Goal: Obtain resource: Download file/media

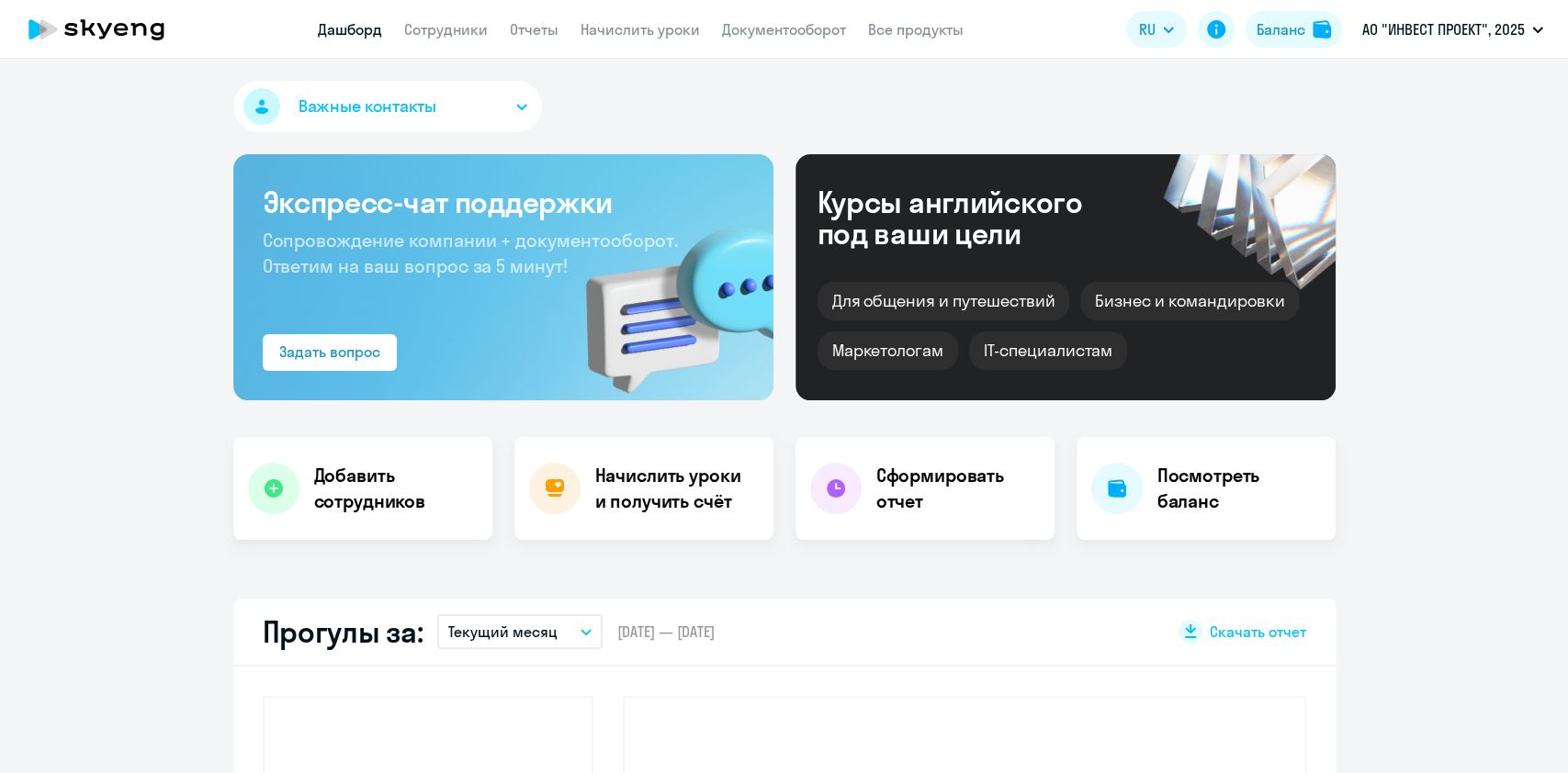
select select "30"
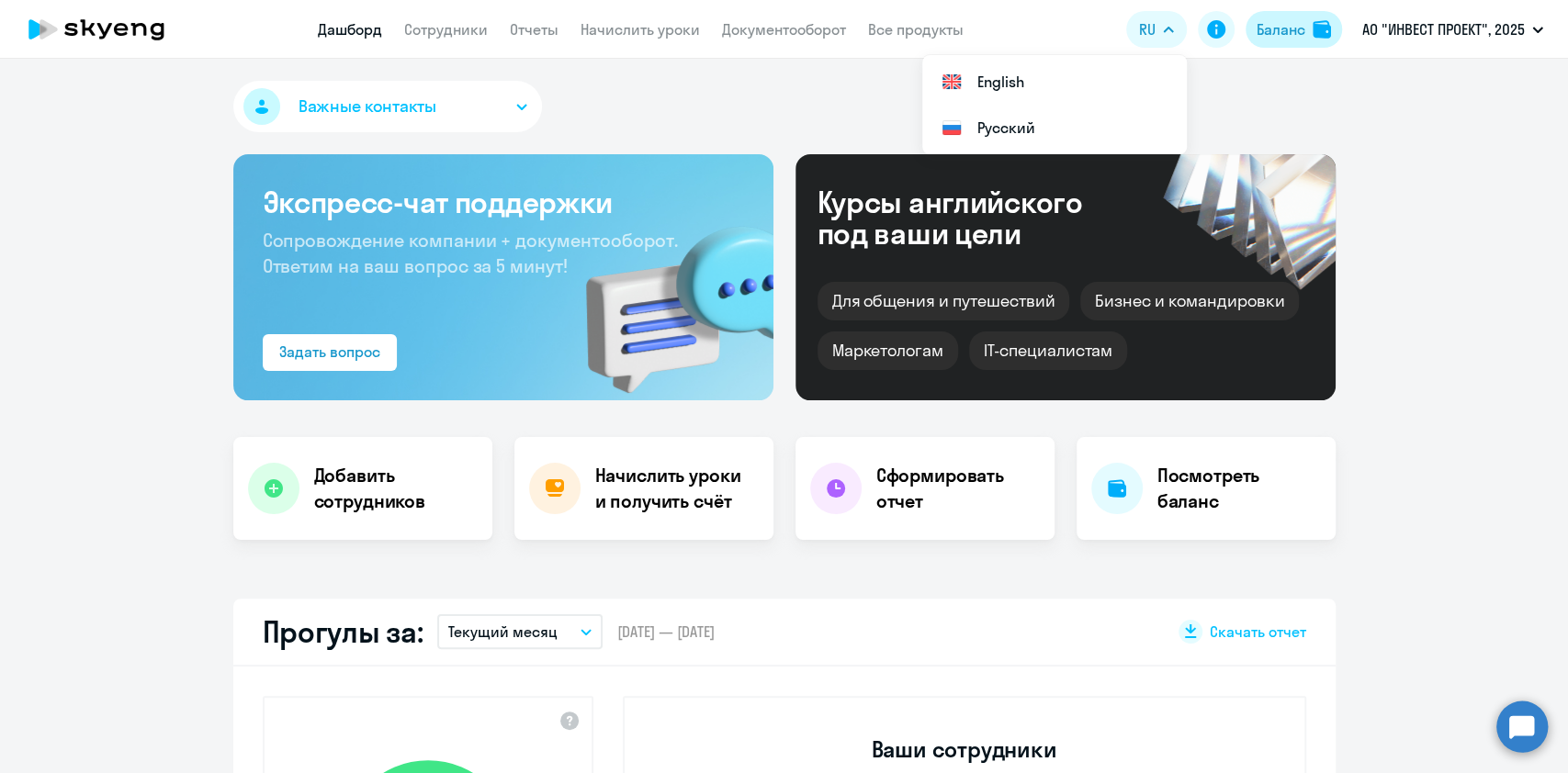
click at [1263, 29] on div "Баланс" at bounding box center [1282, 29] width 49 height 22
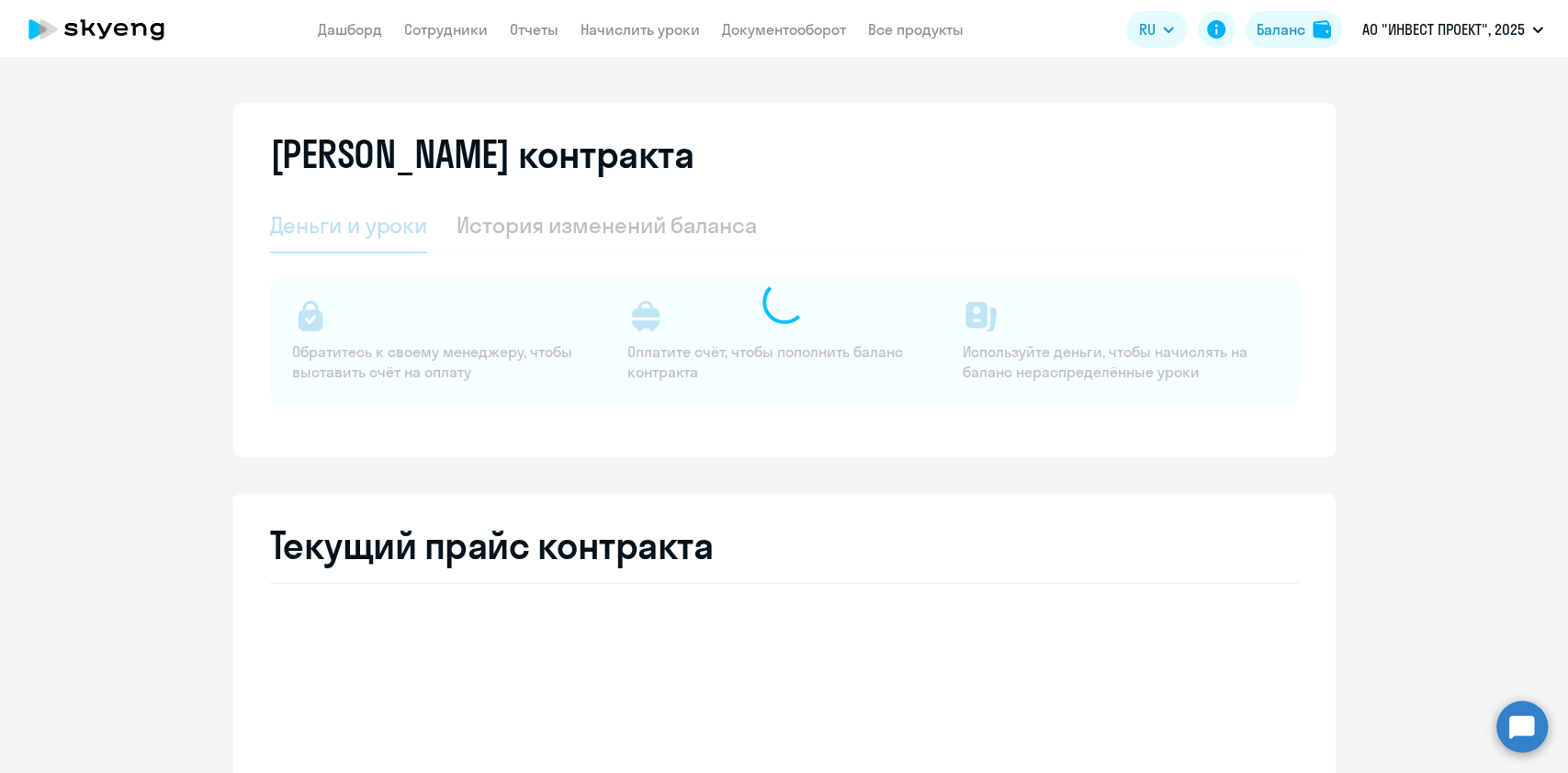
select select "english_adult_not_native_speaker"
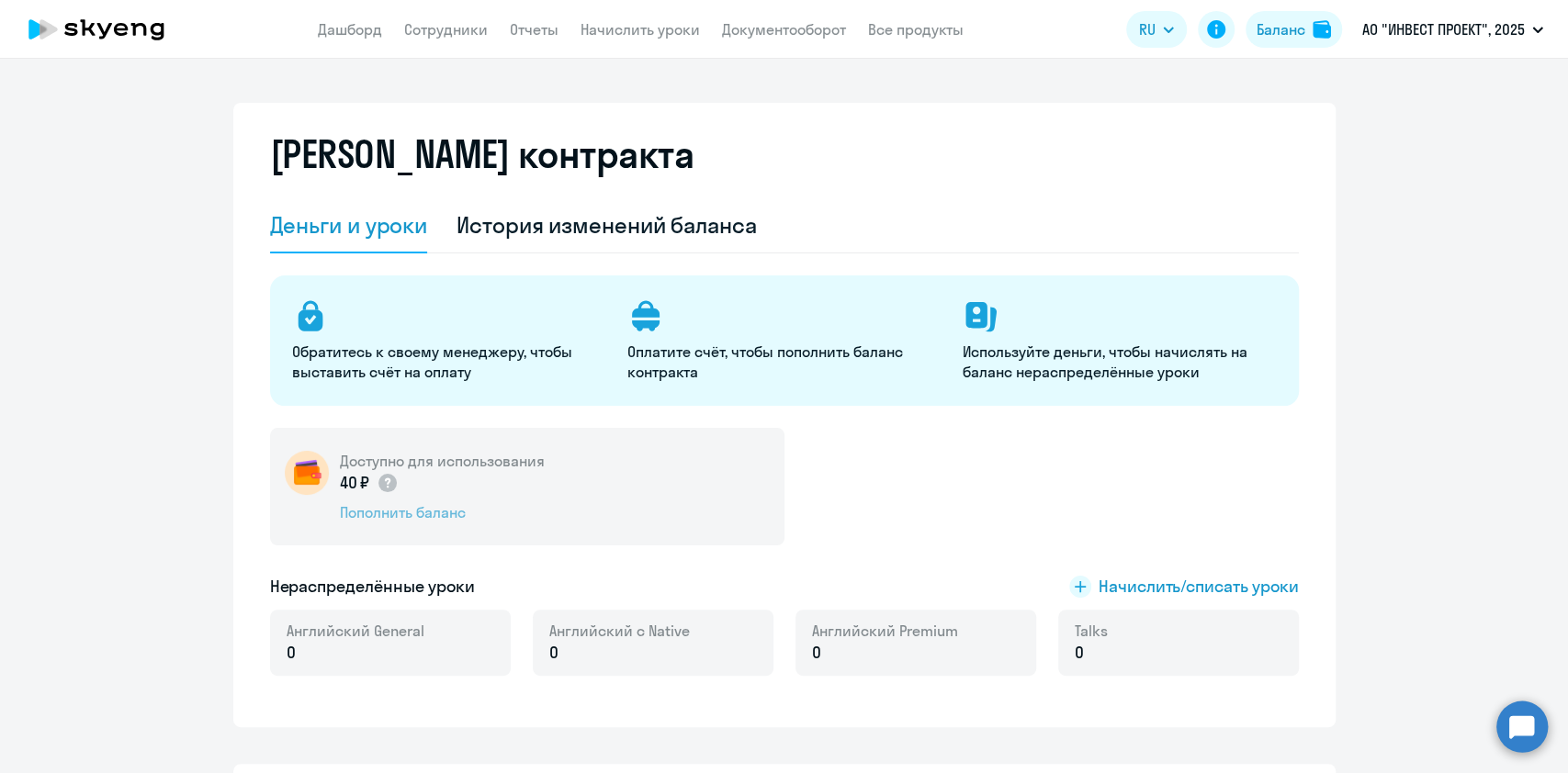
click at [390, 507] on div "Пополнить баланс" at bounding box center [443, 512] width 205 height 21
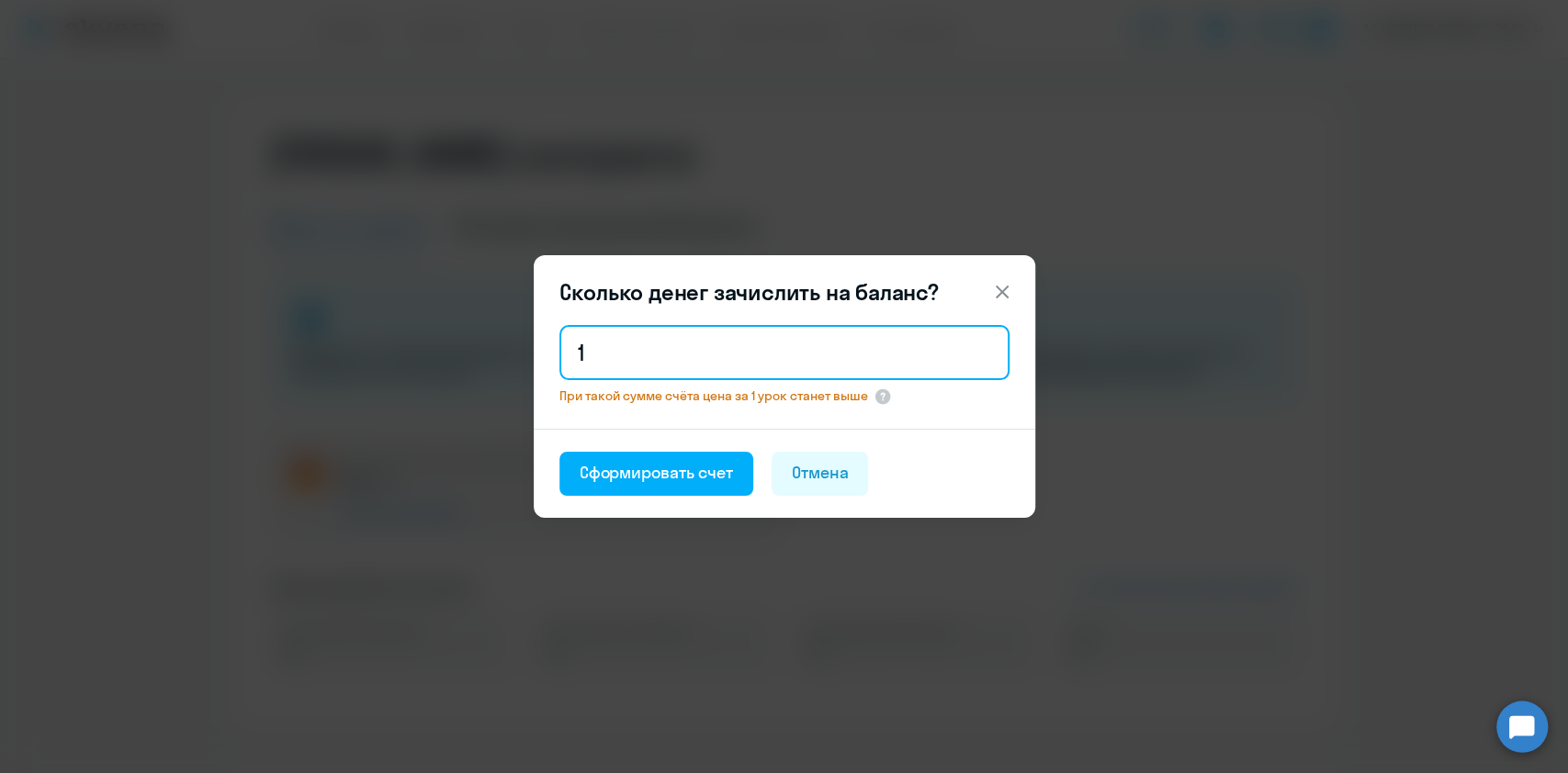
click at [634, 353] on input "1" at bounding box center [784, 353] width 451 height 55
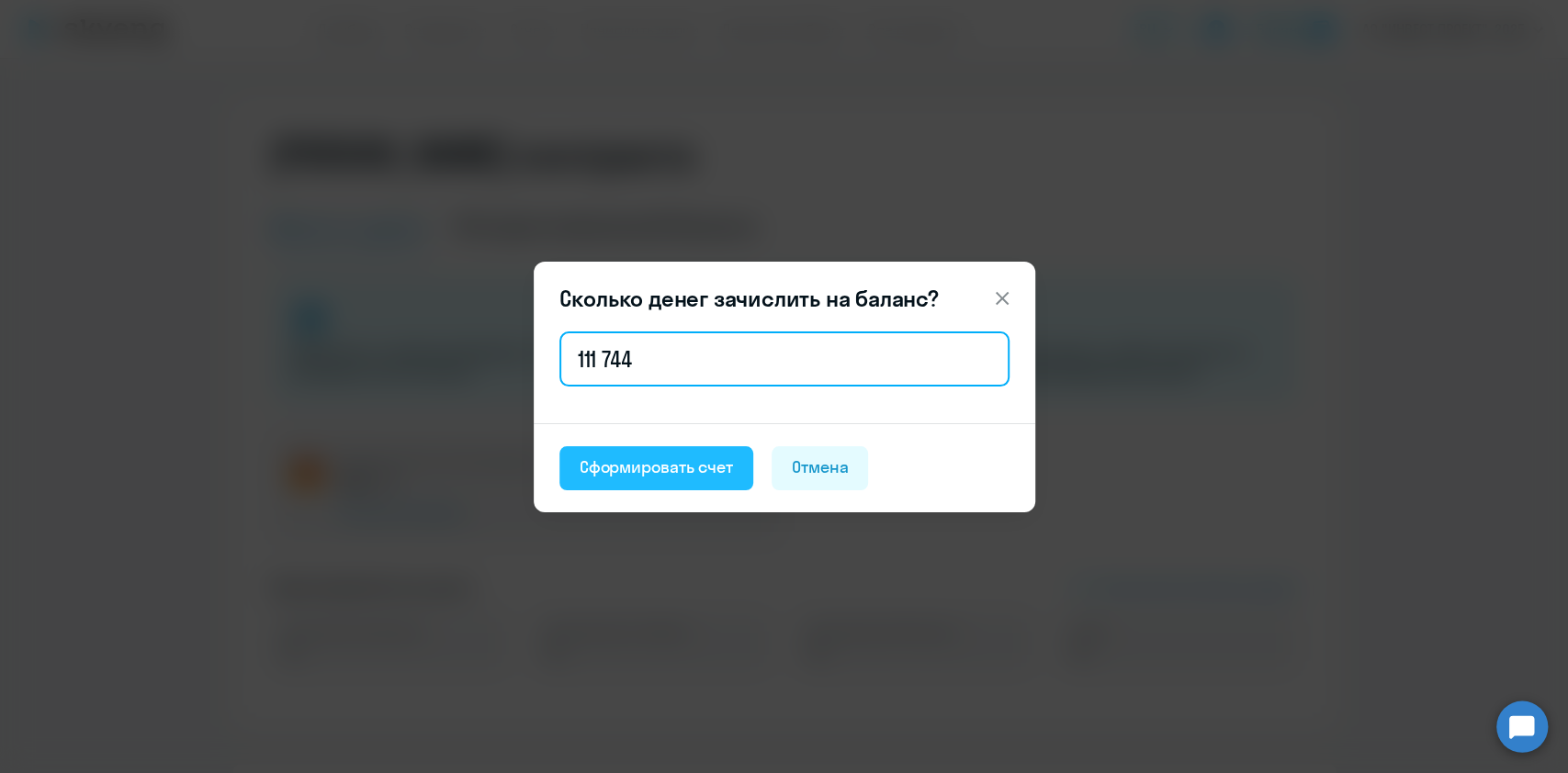
type input "111 744"
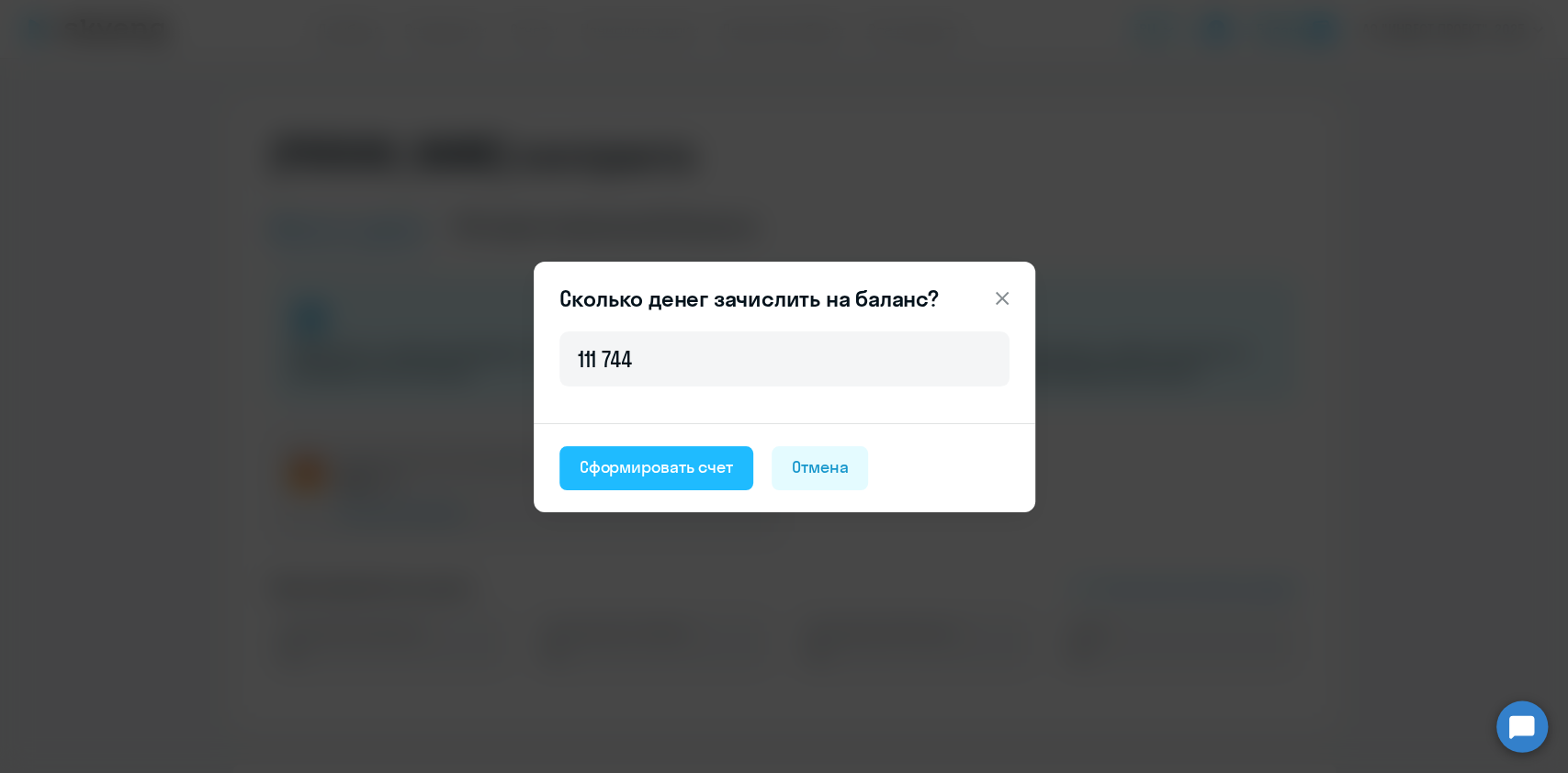
click at [712, 466] on div "Сформировать счет" at bounding box center [656, 467] width 153 height 23
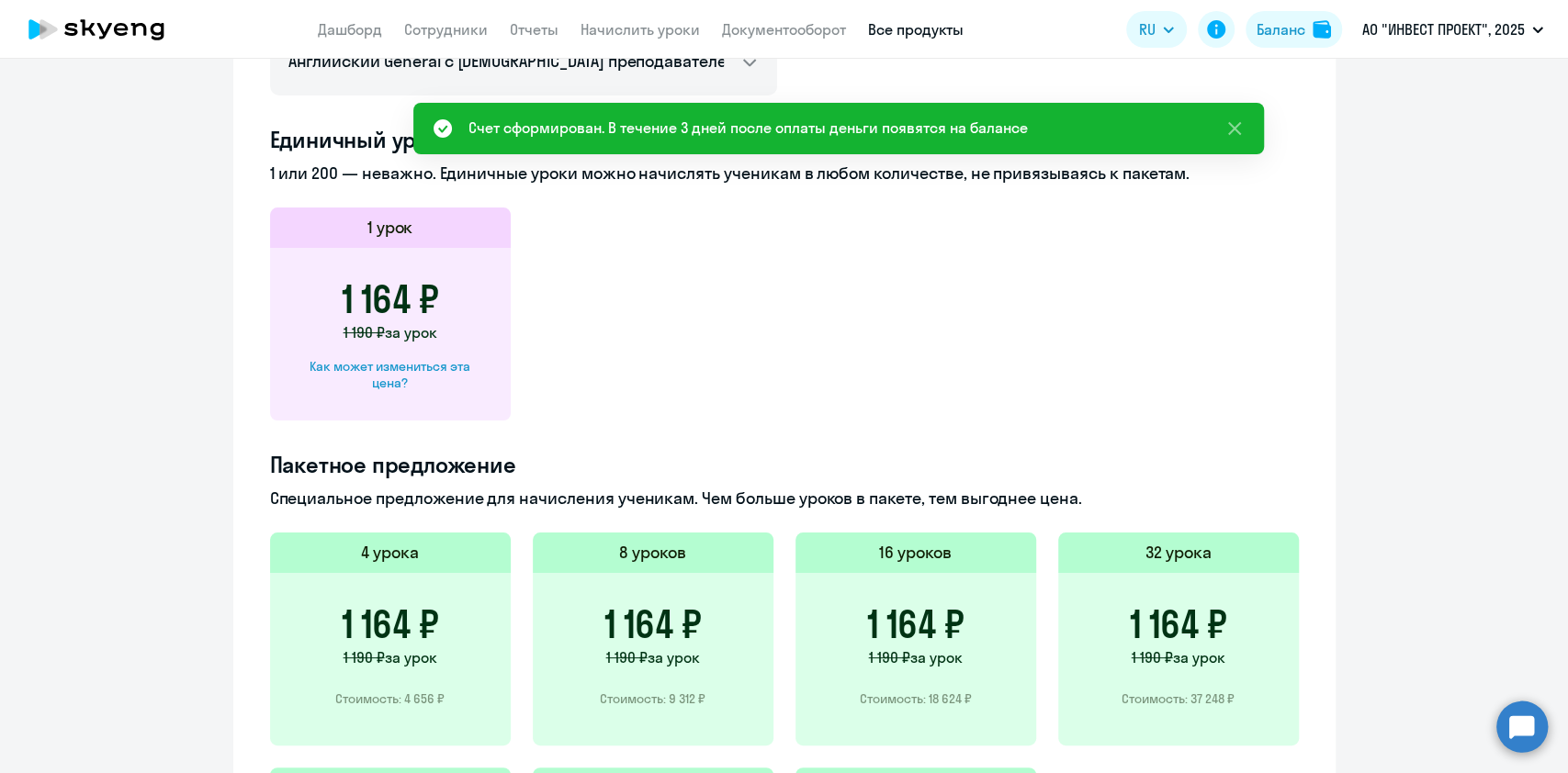
scroll to position [890, 0]
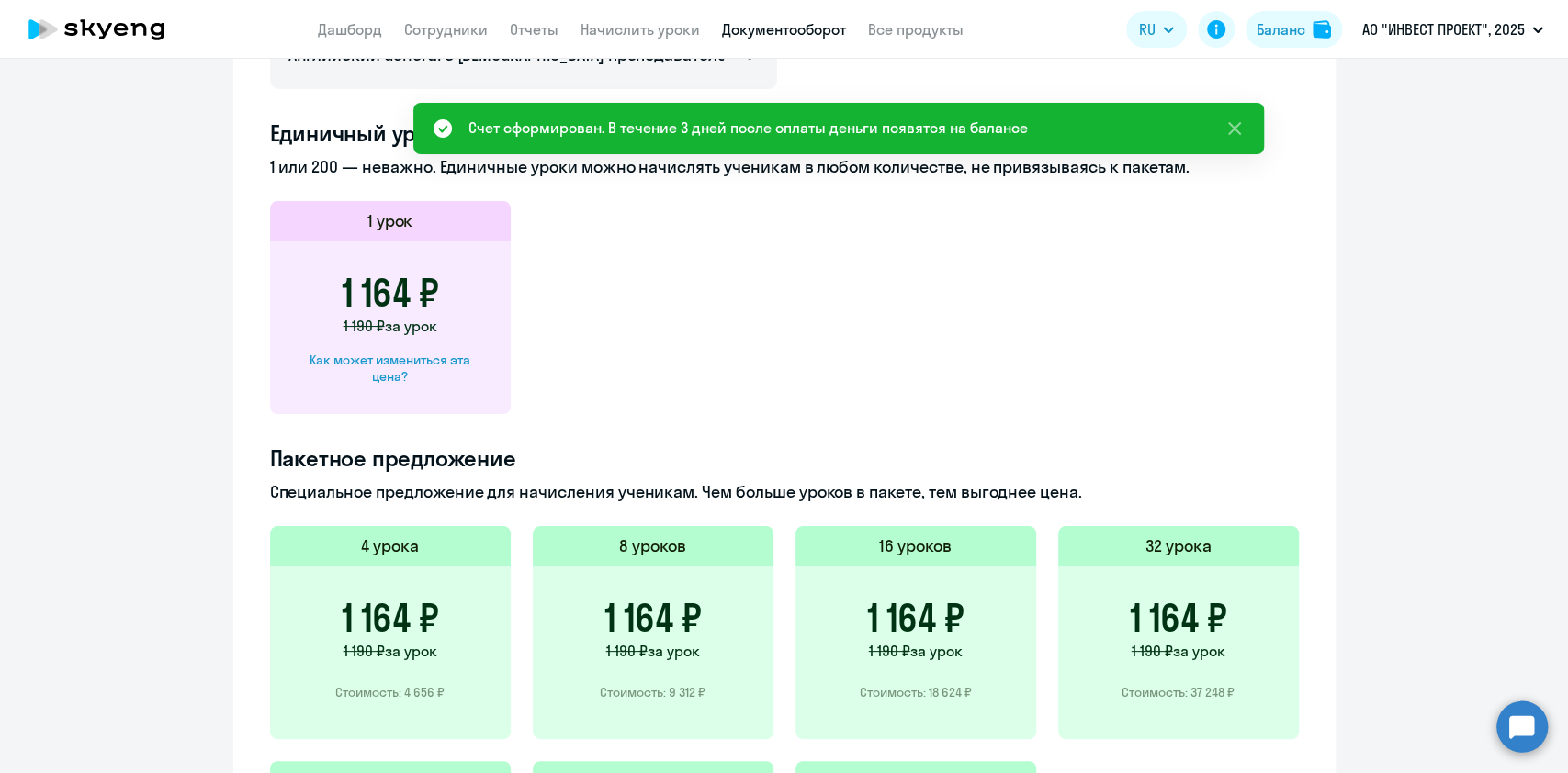
click at [821, 27] on link "Документооборот" at bounding box center [784, 29] width 124 height 19
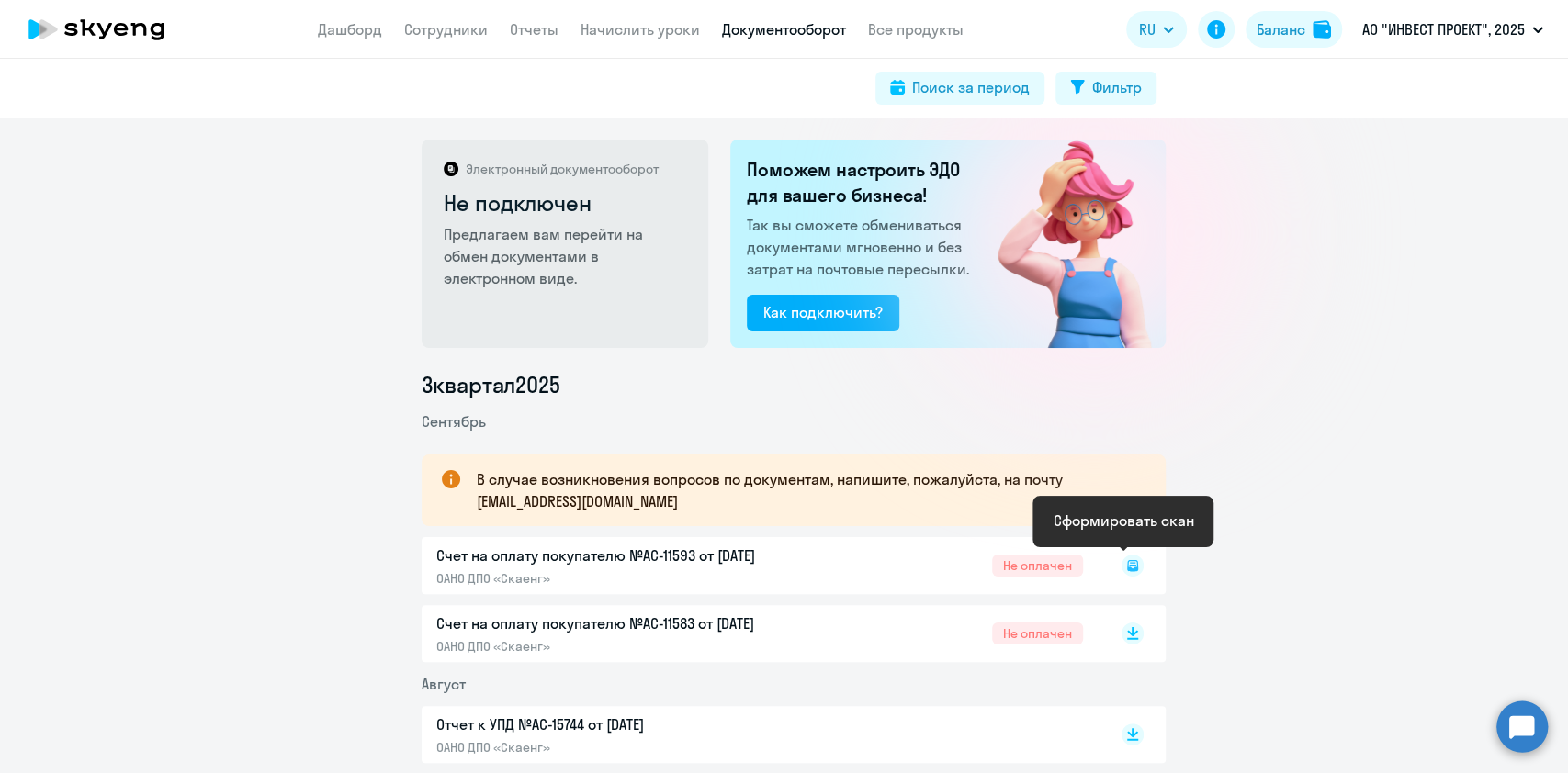
click at [1127, 568] on icon at bounding box center [1132, 565] width 11 height 11
click at [1122, 562] on rect at bounding box center [1133, 566] width 22 height 22
click at [1127, 571] on icon at bounding box center [1132, 572] width 11 height 2
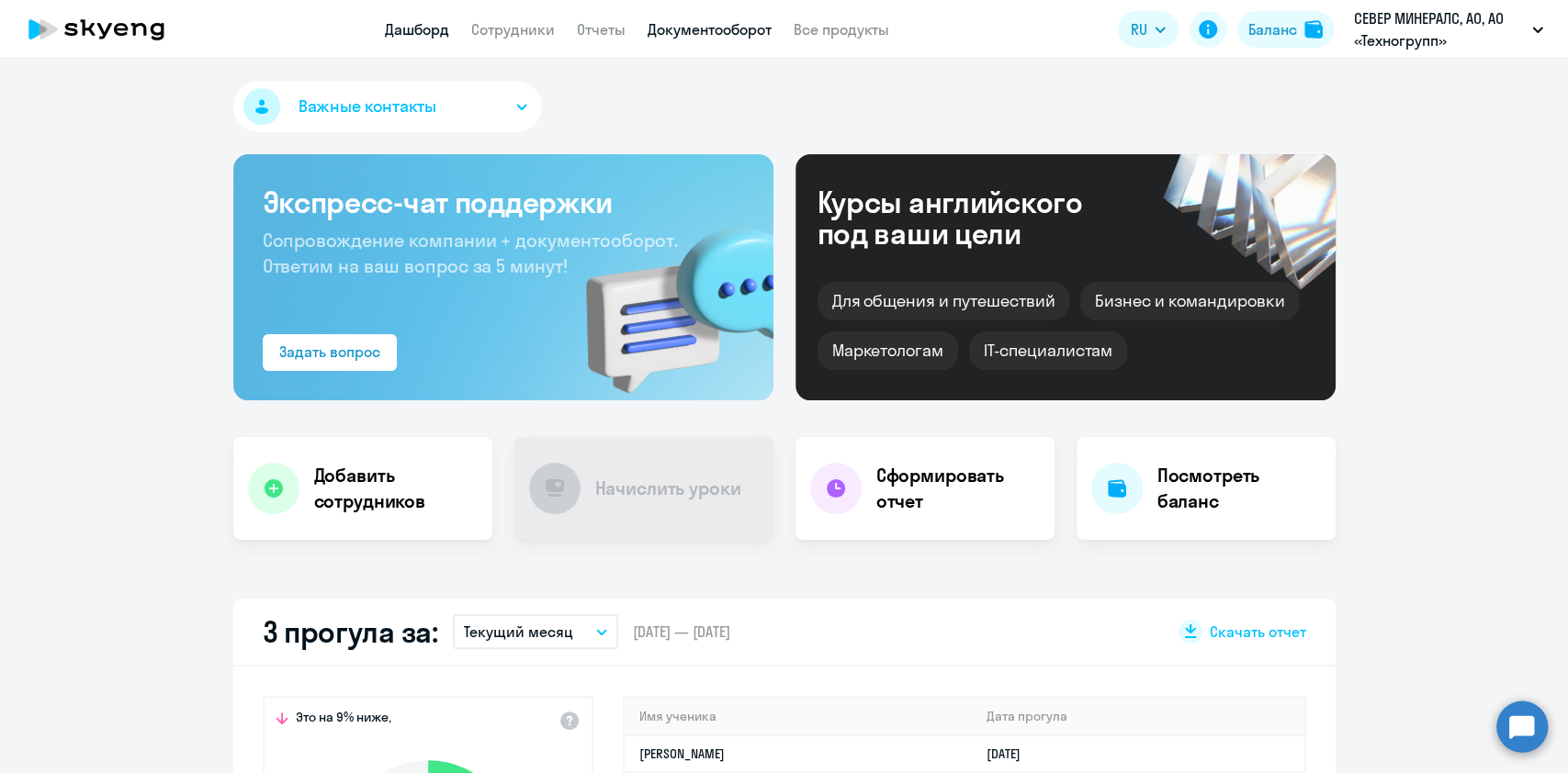
click at [706, 37] on link "Документооборот" at bounding box center [710, 29] width 124 height 19
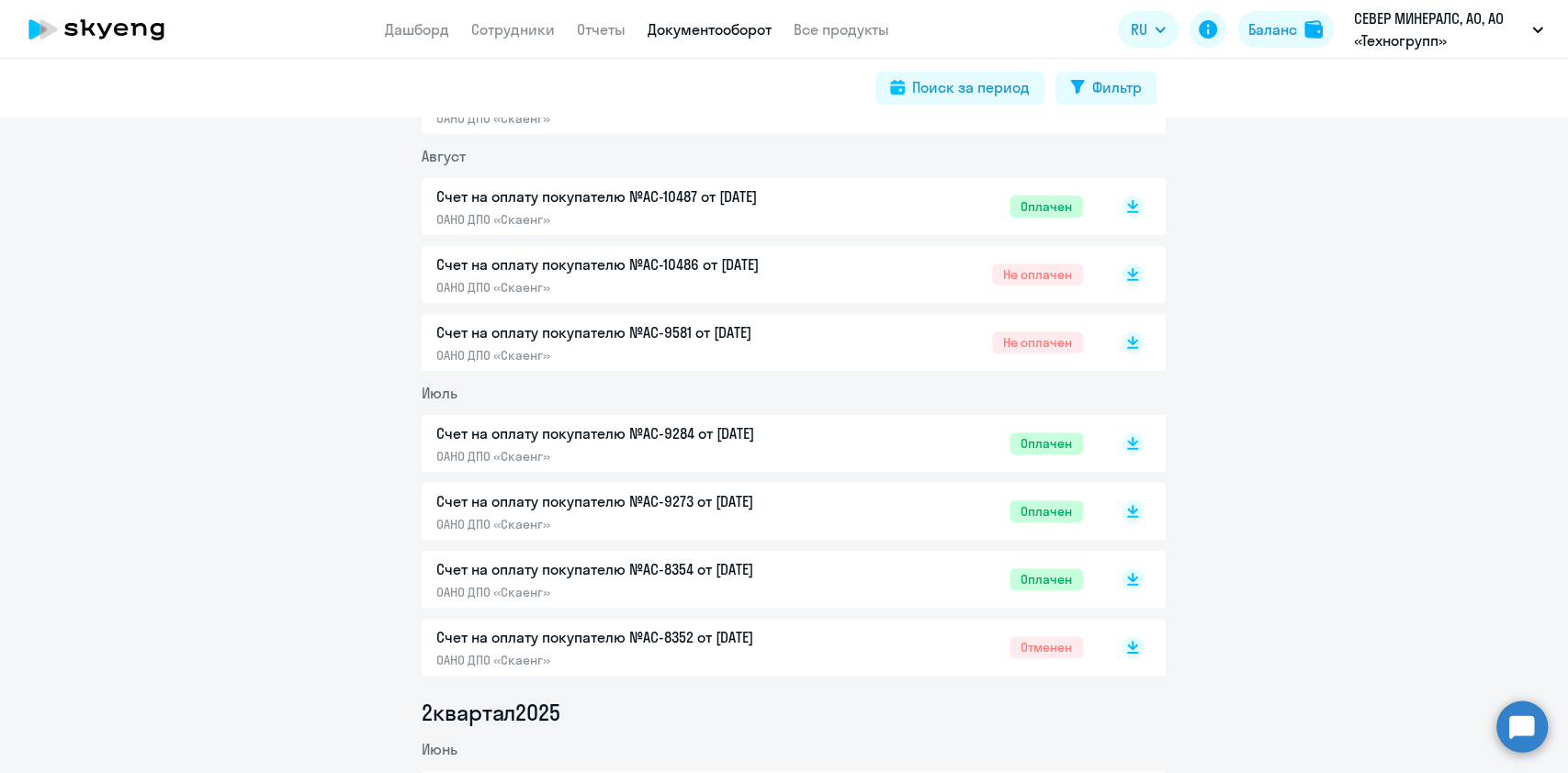
scroll to position [462, 0]
click at [703, 204] on p "Счет на оплату покупателю №AC-10487 от [DATE]" at bounding box center [629, 194] width 386 height 22
click at [710, 328] on p "Счет на оплату покупателю №AC-9581 от [DATE]" at bounding box center [629, 330] width 386 height 22
click at [726, 435] on p "Счет на оплату покупателю №AC-9284 от 28.07.2025" at bounding box center [629, 431] width 386 height 22
click at [663, 578] on p "Счет на оплату покупателю №AC-8354 от 02.07.2025" at bounding box center [629, 568] width 386 height 22
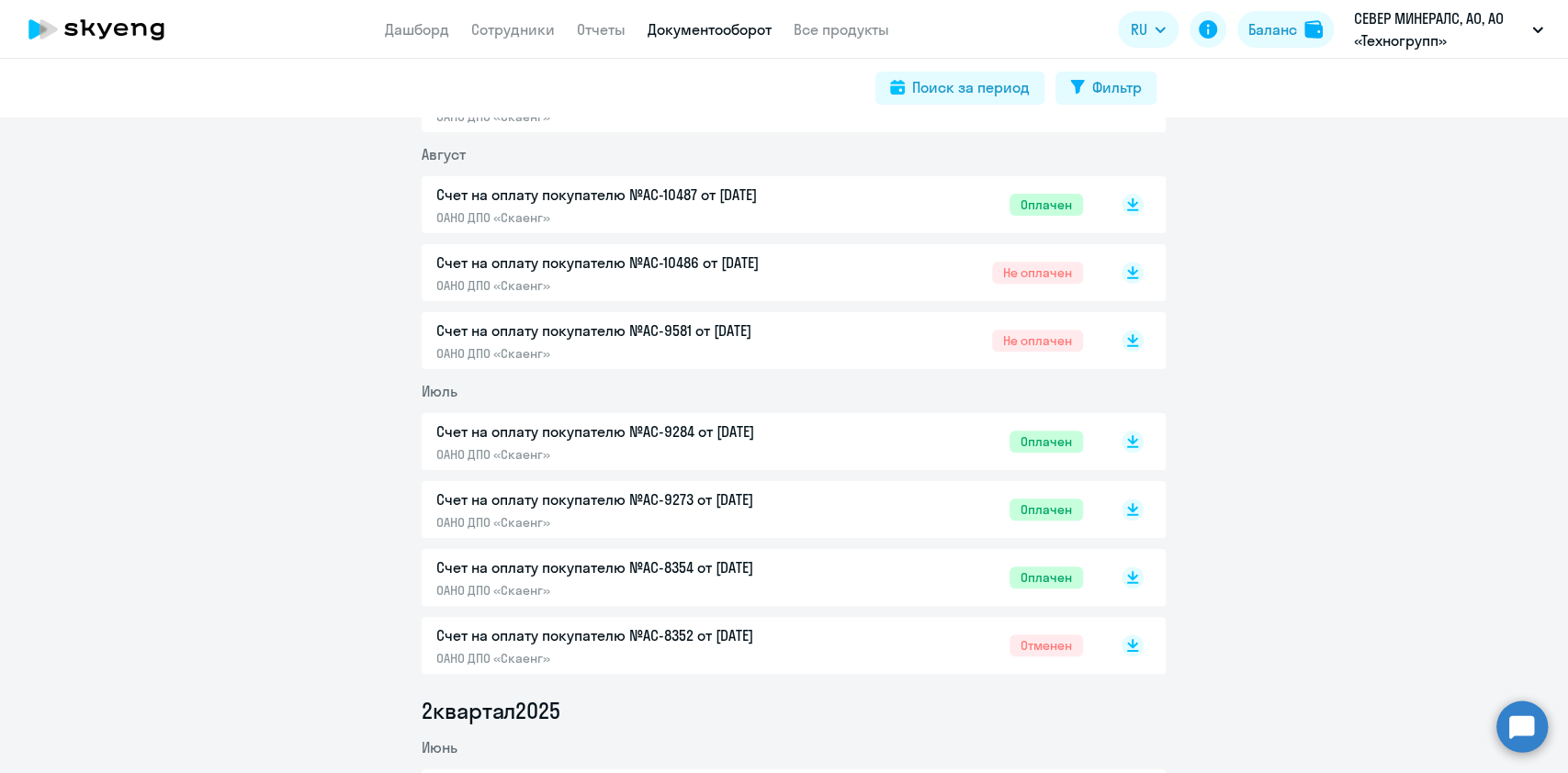
click at [630, 496] on p "Счет на оплату покупателю №AC-9273 от 28.07.2025" at bounding box center [629, 499] width 386 height 22
click at [664, 419] on div "Счет на оплату покупателю №AC-9284 от 28.07.2025 ОАНО ДПО «Скаенг» Оплачен" at bounding box center [793, 442] width 744 height 57
click at [665, 442] on p "Счет на оплату покупателю №AC-9284 от 28.07.2025" at bounding box center [629, 431] width 386 height 22
click at [720, 588] on p "ОАНО ДПО «Скаенг»" at bounding box center [629, 590] width 386 height 17
click at [715, 637] on p "Счет на оплату покупателю №AC-8352 от 02.07.2025" at bounding box center [629, 635] width 386 height 22
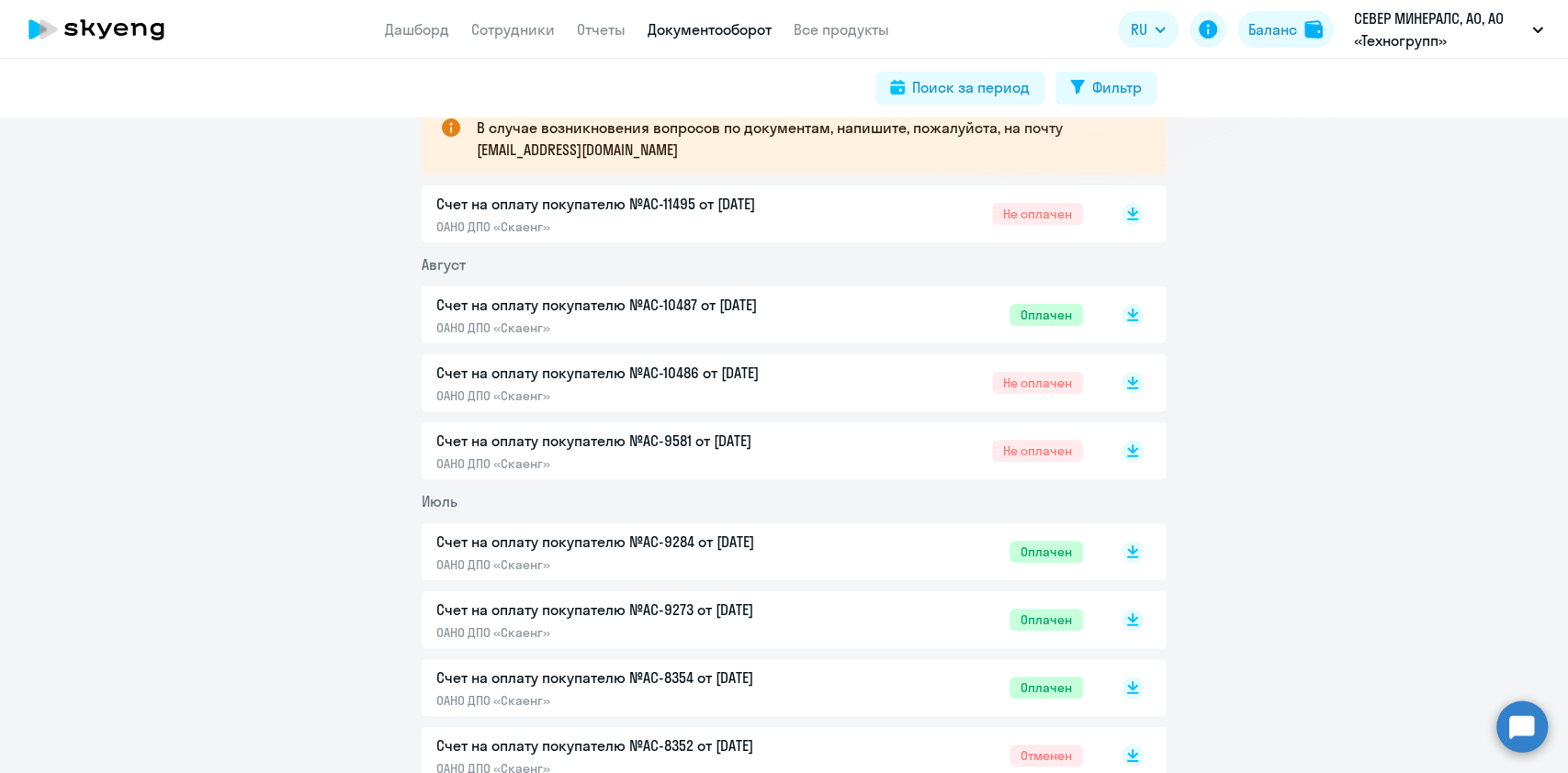
scroll to position [349, 0]
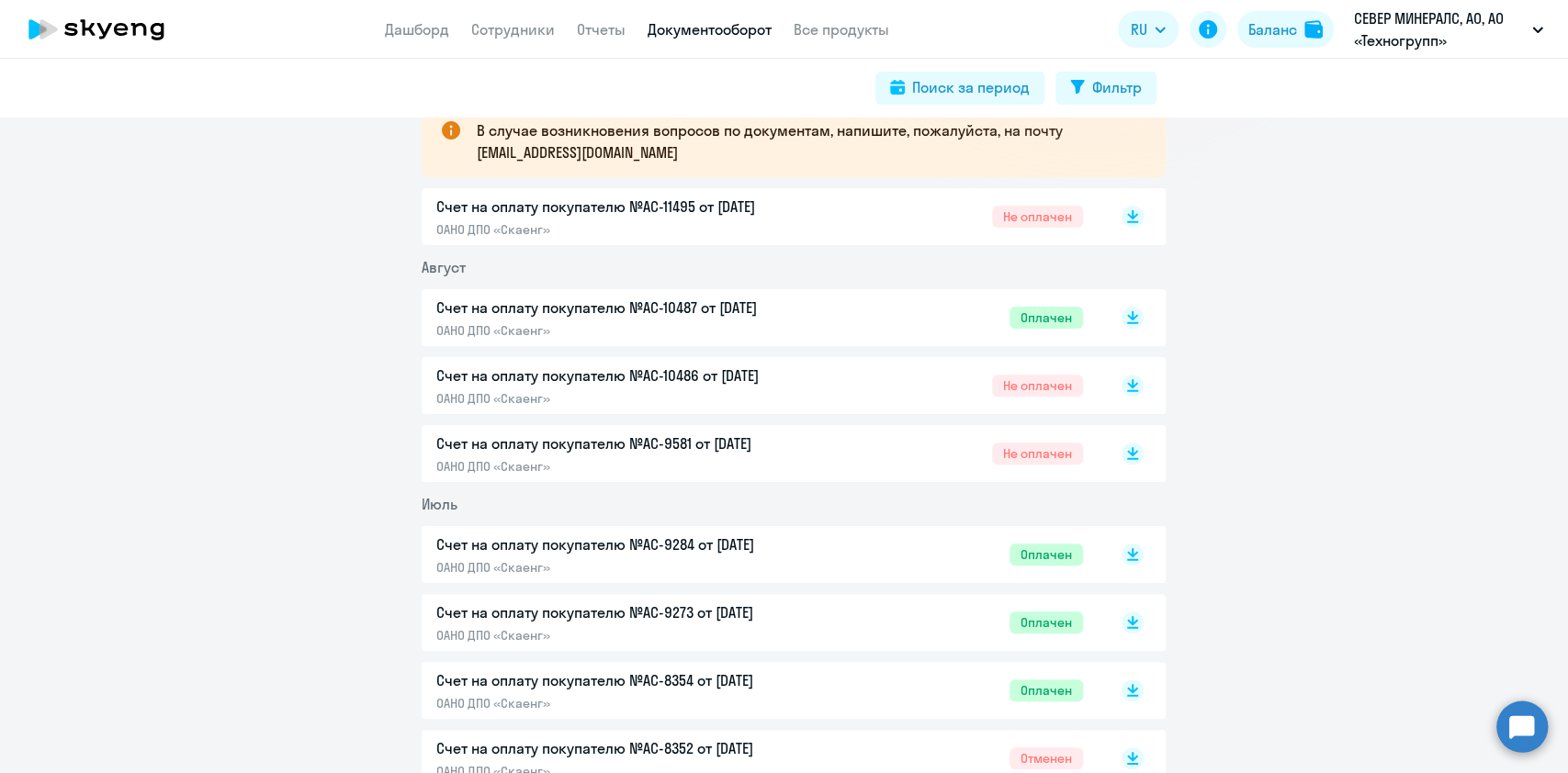
click at [636, 374] on p "Счет на оплату покупателю №AC-10486 от 27.08.2025" at bounding box center [629, 375] width 386 height 22
click at [635, 451] on p "Счет на оплату покупателю №AC-9581 от 02.08.2025" at bounding box center [629, 444] width 386 height 22
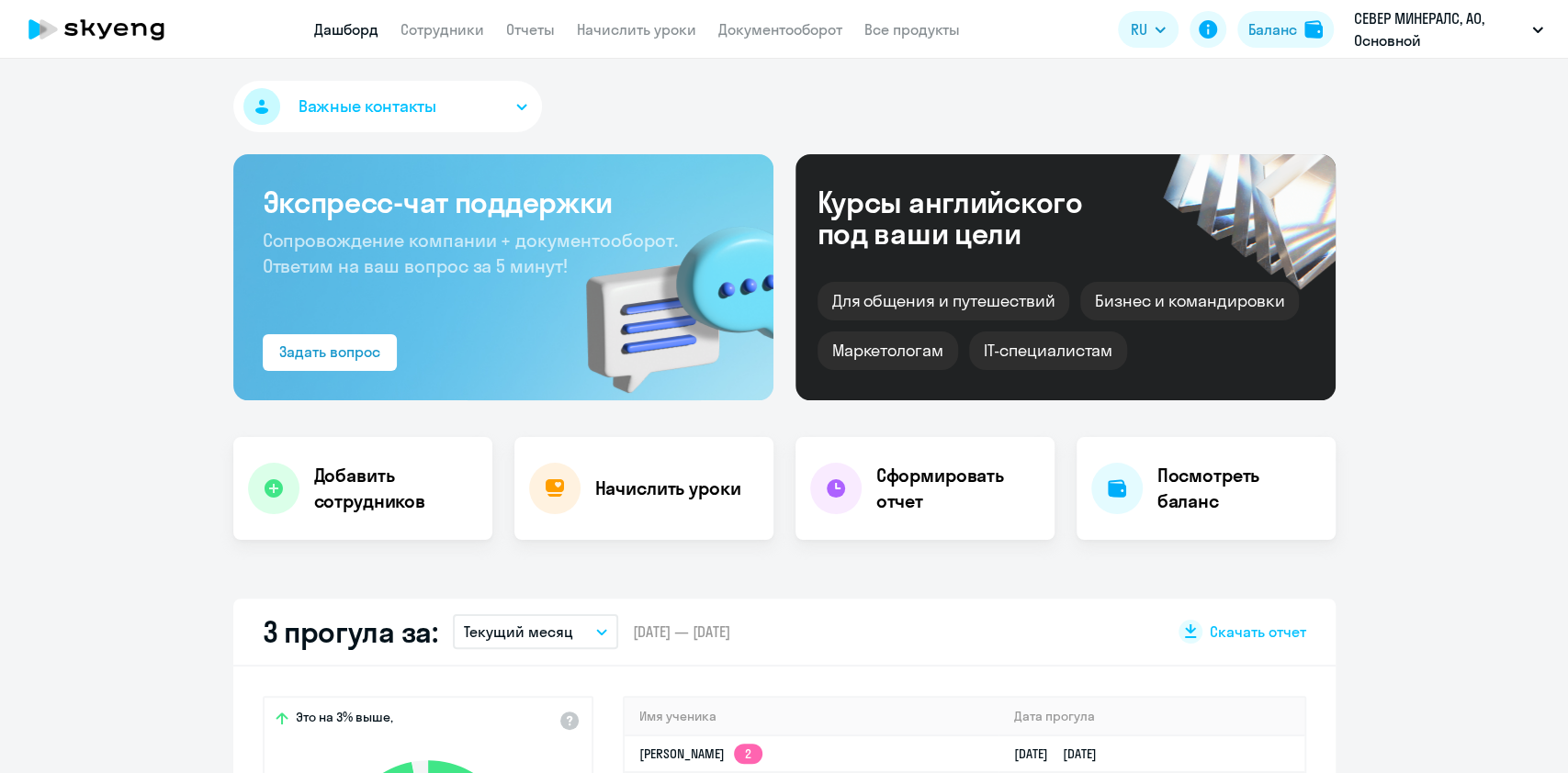
click at [787, 15] on app-header "Дашборд Сотрудники Отчеты Начислить уроки Документооборот Все продукты Дашборд …" at bounding box center [784, 29] width 1568 height 59
click at [791, 32] on link "Документооборот" at bounding box center [780, 29] width 124 height 19
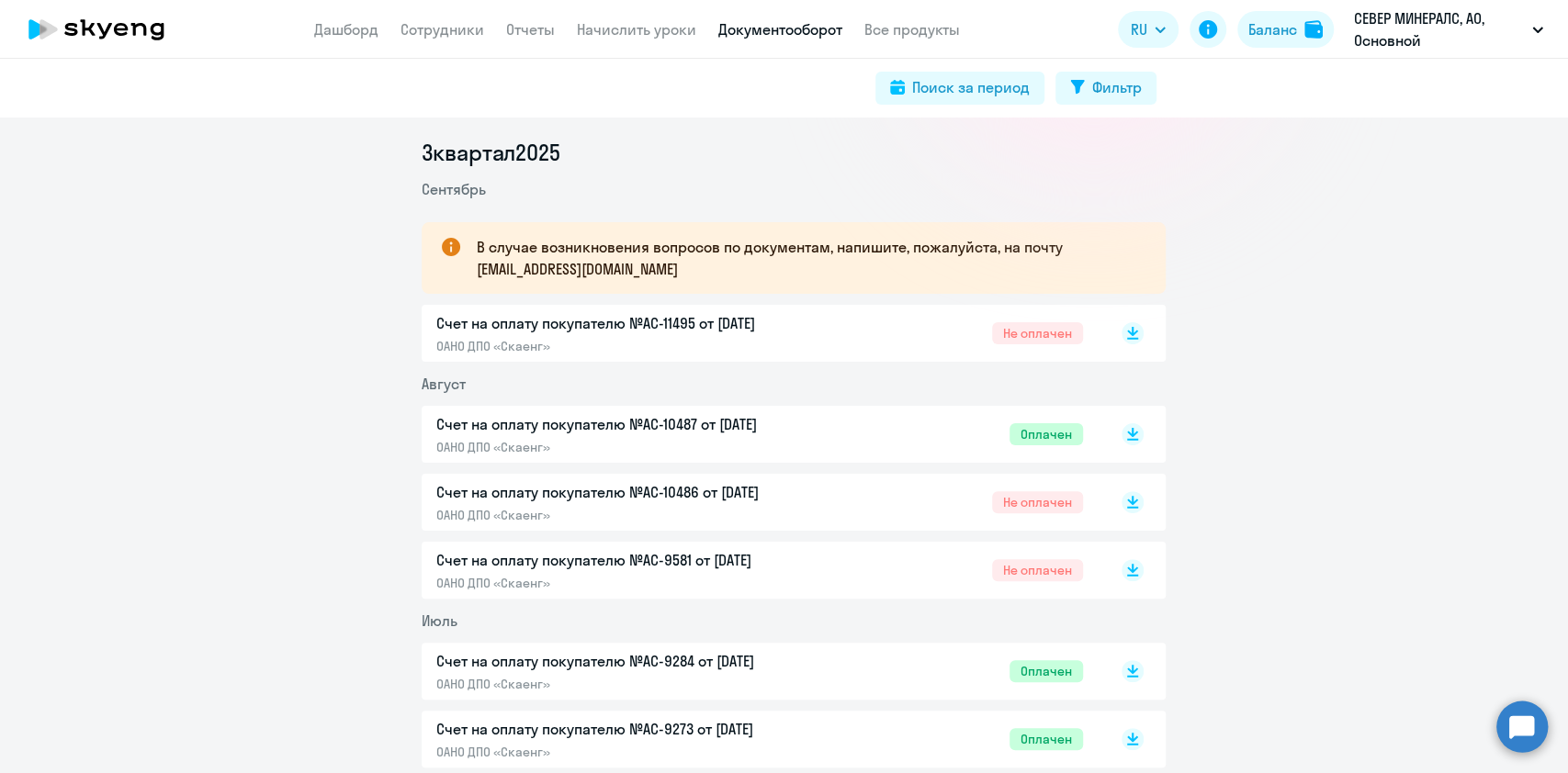
scroll to position [242, 0]
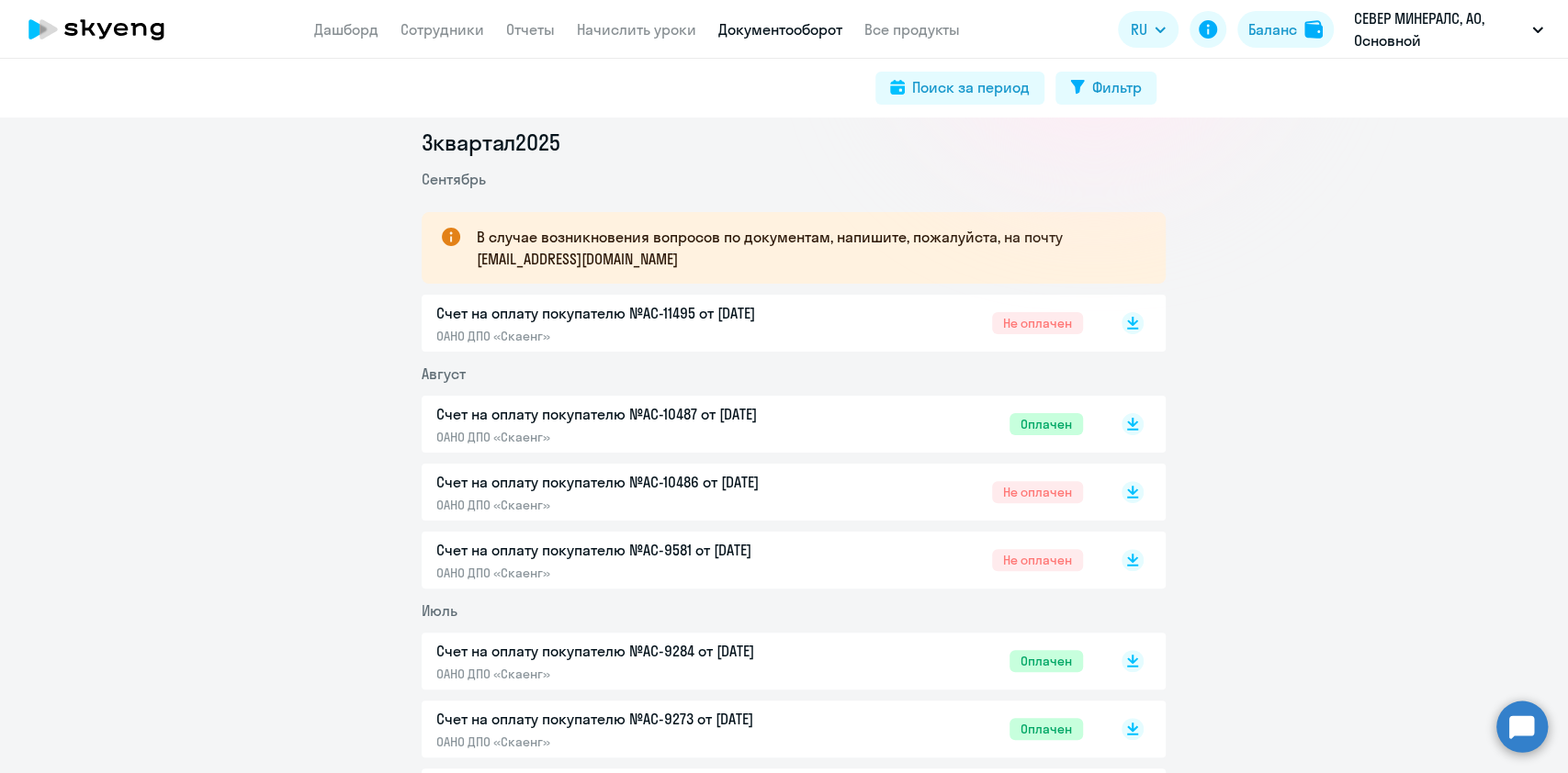
click at [718, 304] on p "Счет на оплату покупателю №AC-11495 от [DATE]" at bounding box center [629, 313] width 386 height 22
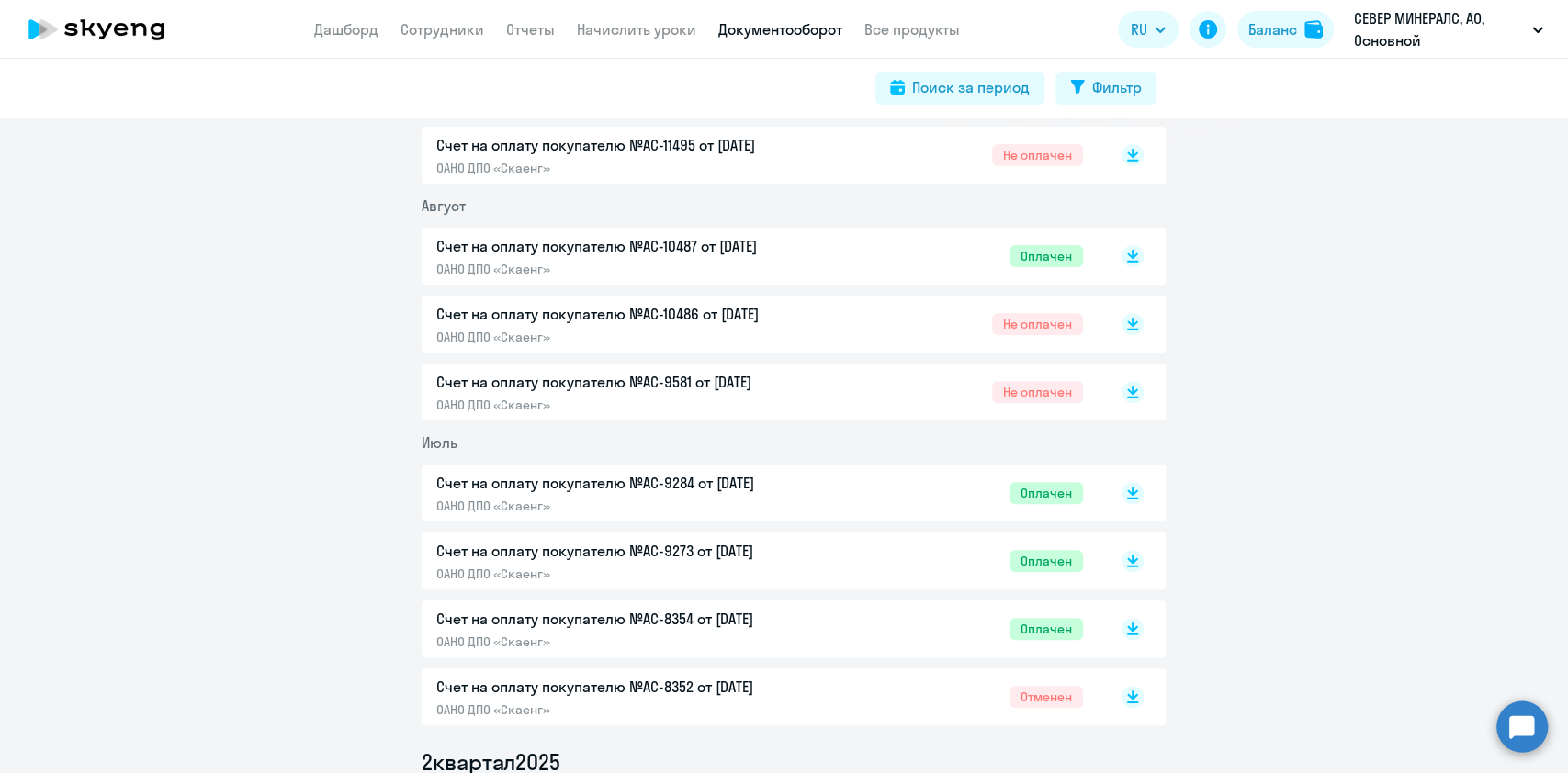
scroll to position [411, 0]
click at [630, 247] on p "Счет на оплату покупателю №AC-10487 от [DATE]" at bounding box center [629, 245] width 386 height 22
click at [680, 310] on p "Счет на оплату покупателю №AC-10486 от [DATE]" at bounding box center [629, 313] width 386 height 22
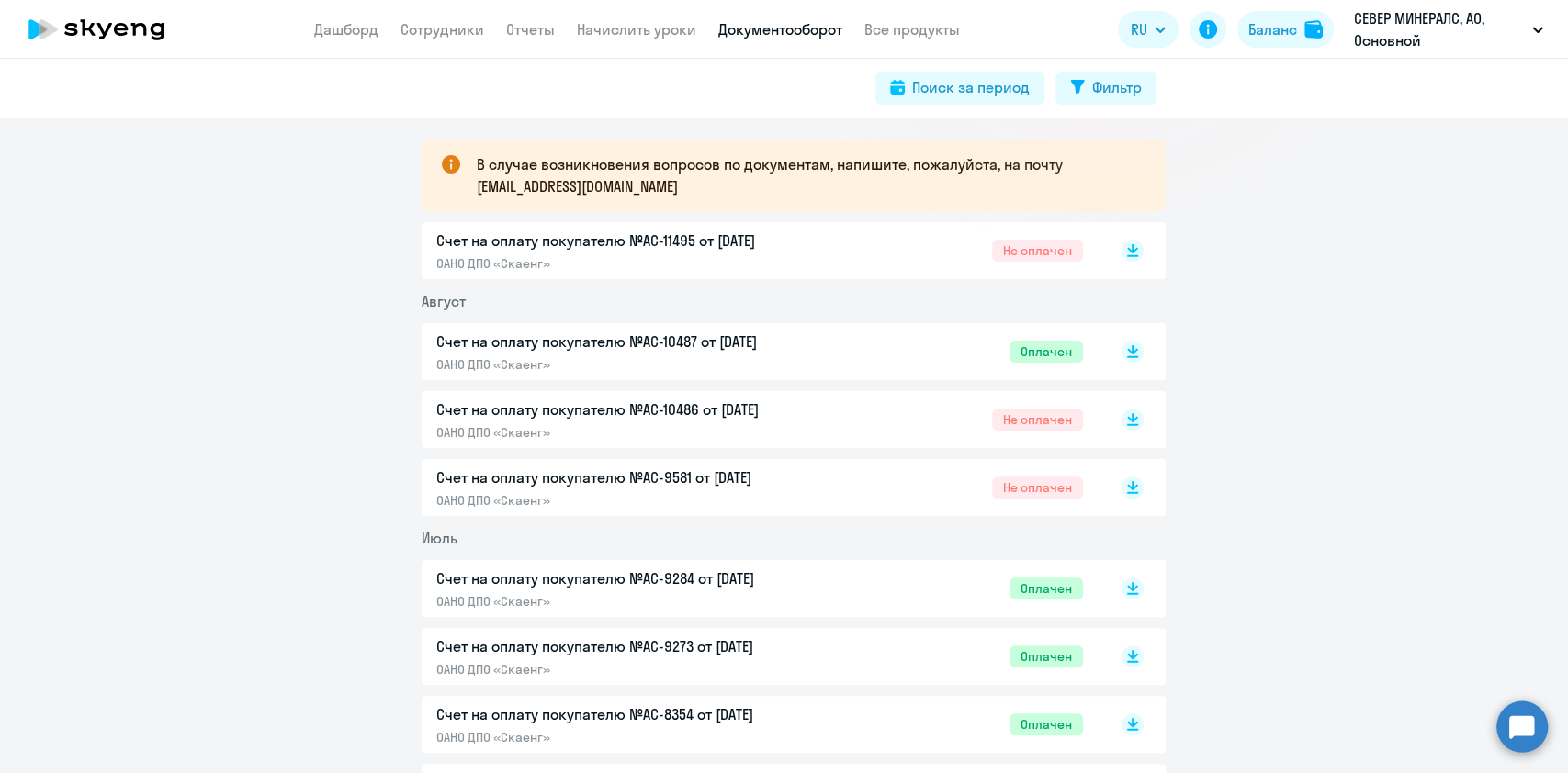
scroll to position [314, 0]
click at [638, 257] on p "ОАНО ДПО «Скаенг»" at bounding box center [629, 265] width 386 height 17
